Goal: Browse casually: Explore the website without a specific task or goal

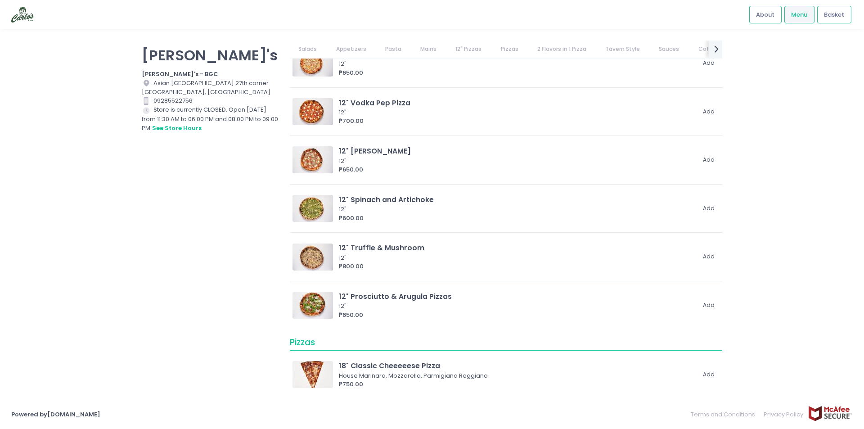
scroll to position [1305, 0]
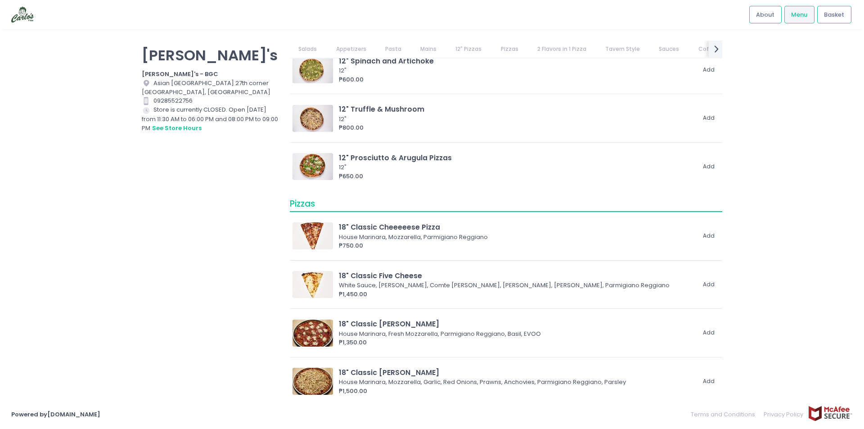
click at [317, 235] on img at bounding box center [312, 235] width 40 height 27
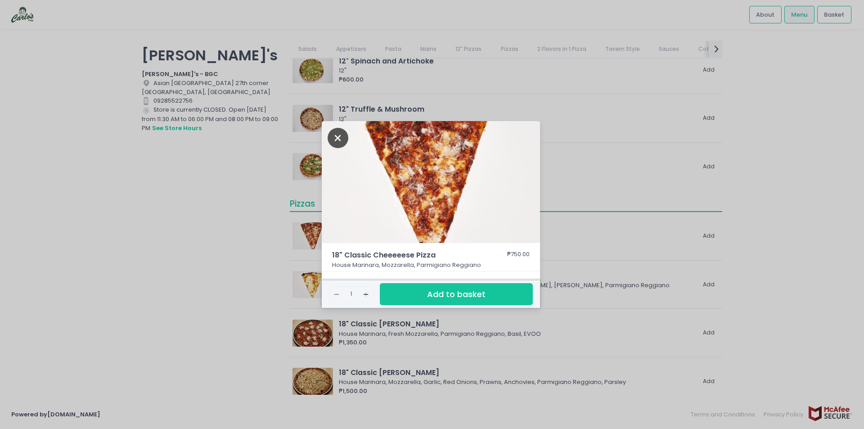
click at [339, 138] on icon "Close" at bounding box center [338, 138] width 21 height 20
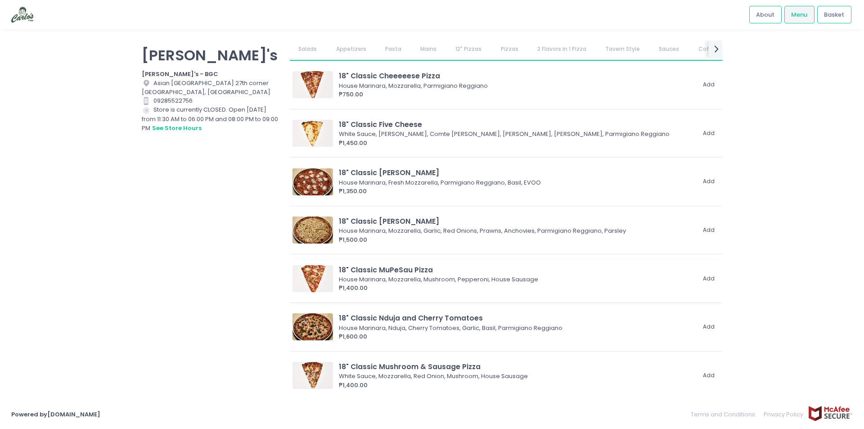
scroll to position [1440, 0]
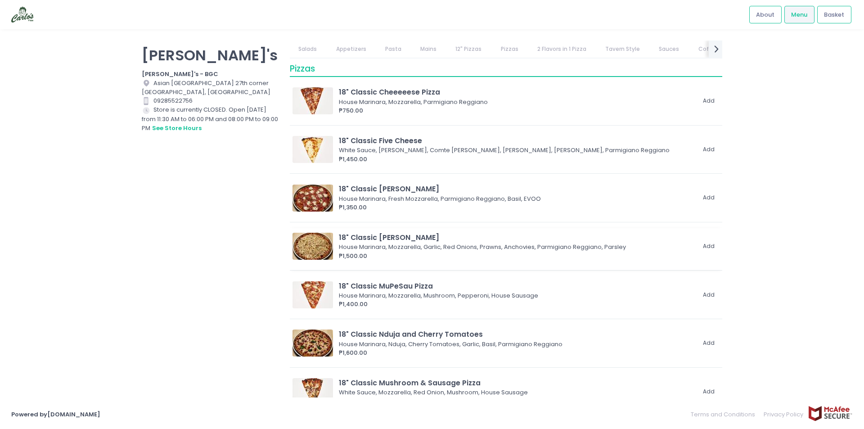
click at [303, 245] on img at bounding box center [312, 246] width 40 height 27
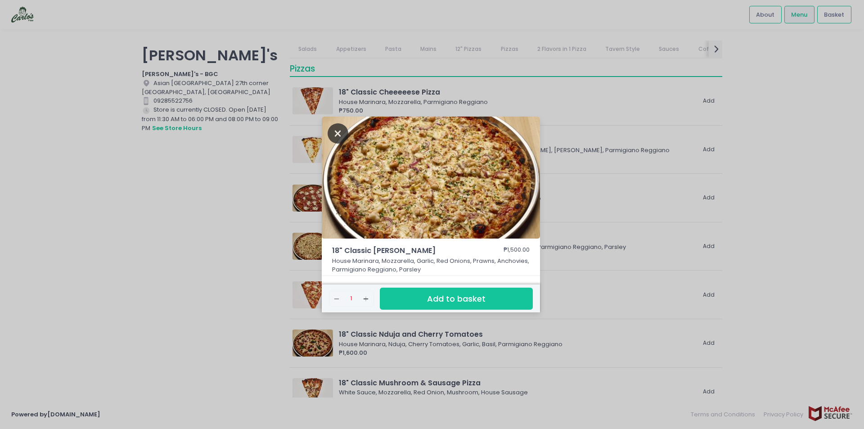
click at [335, 130] on icon "Close" at bounding box center [338, 133] width 21 height 20
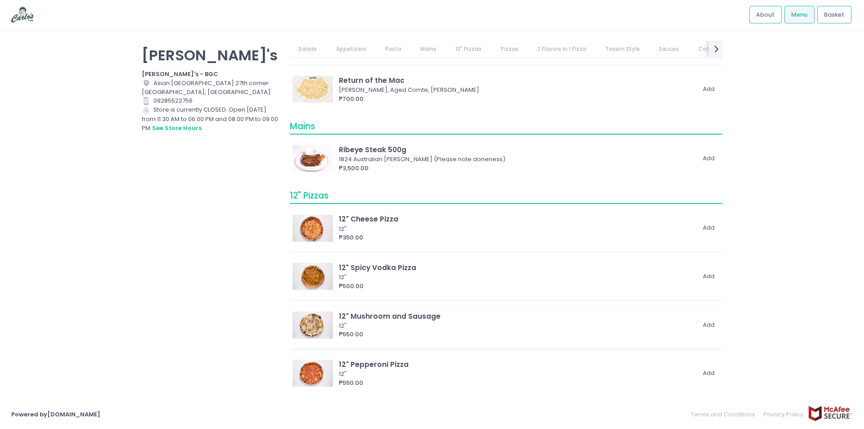
scroll to position [630, 0]
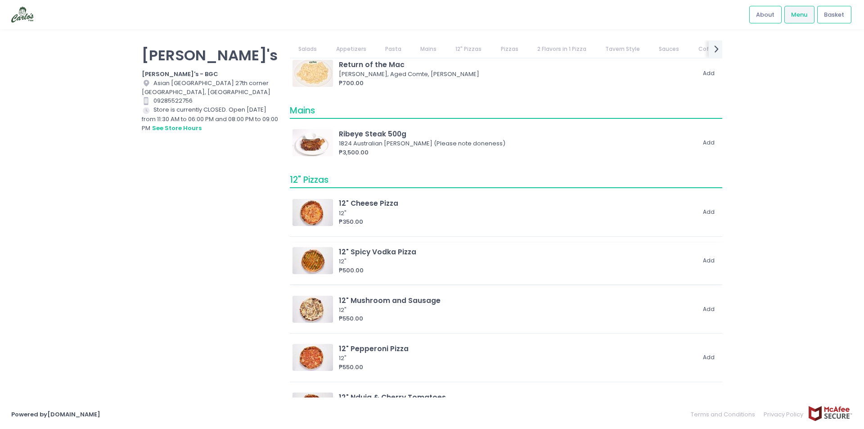
click at [370, 258] on div "12"" at bounding box center [515, 261] width 353 height 9
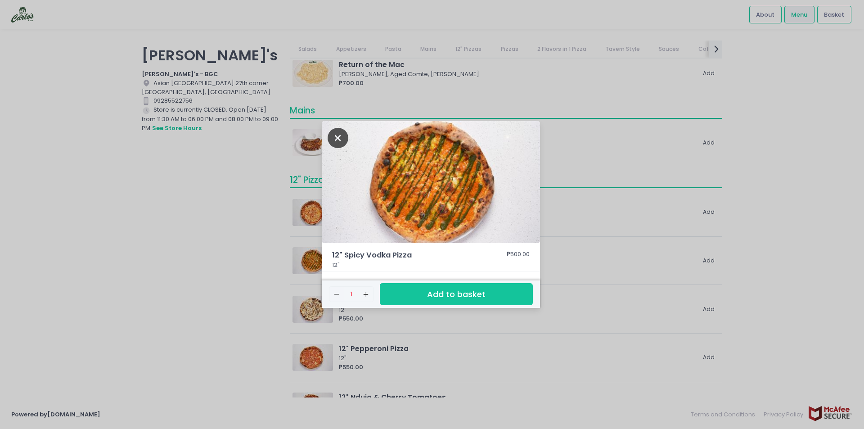
click at [334, 141] on icon "Close" at bounding box center [338, 138] width 21 height 20
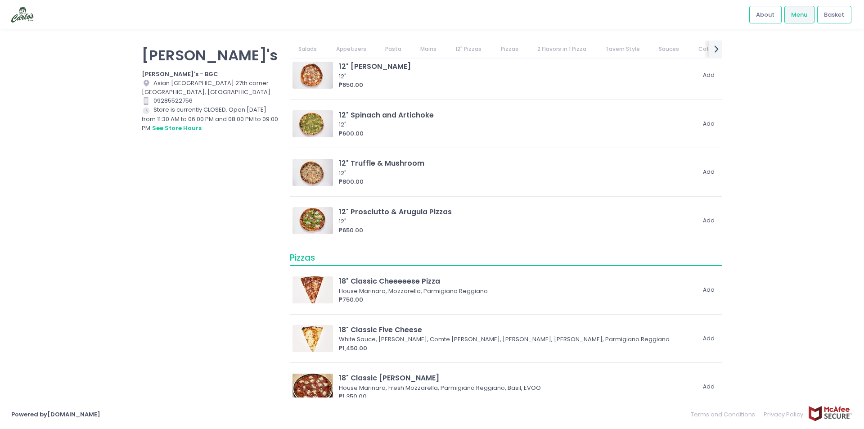
scroll to position [1260, 0]
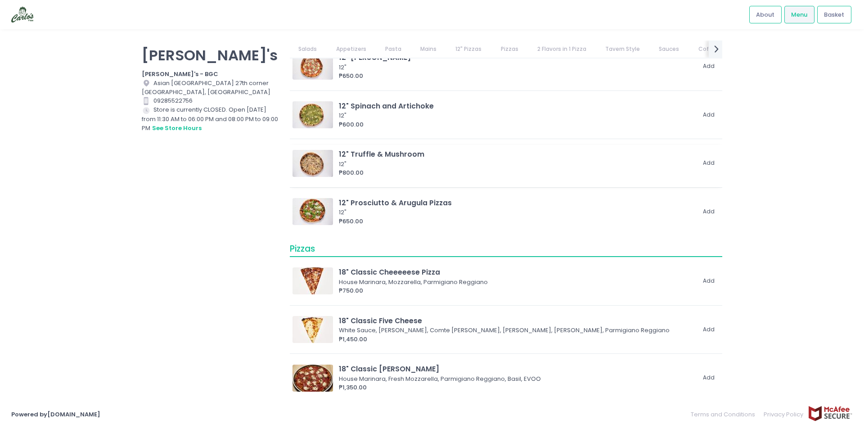
click at [298, 164] on img at bounding box center [312, 163] width 40 height 27
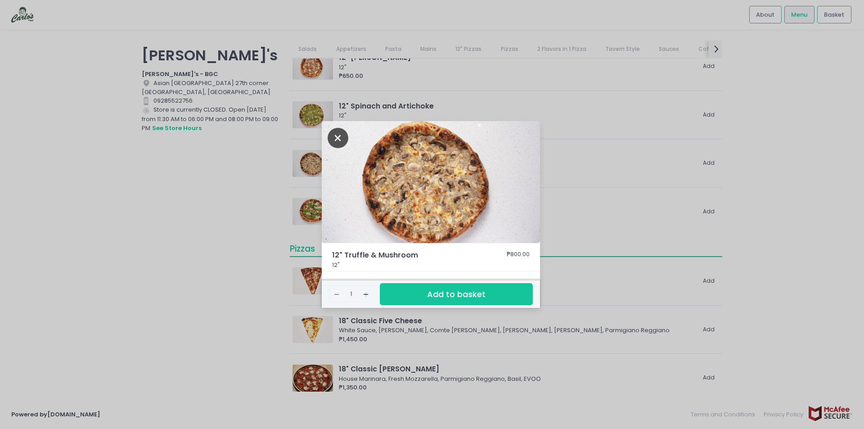
click at [336, 136] on icon "Close" at bounding box center [338, 138] width 21 height 20
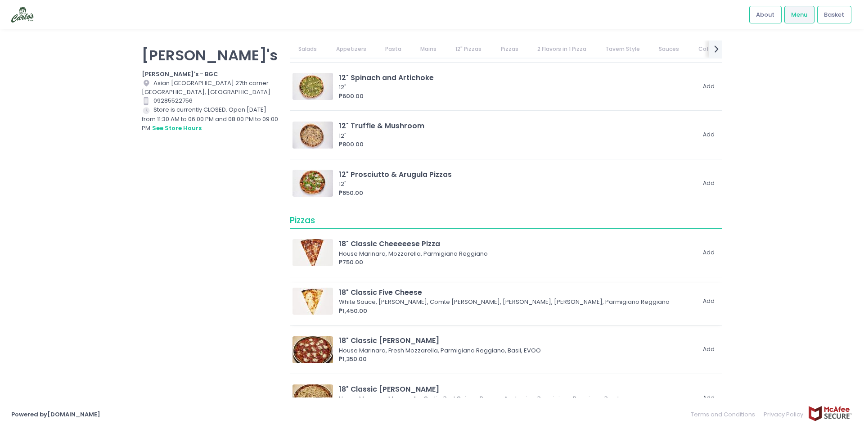
scroll to position [1350, 0]
